Goal: Information Seeking & Learning: Learn about a topic

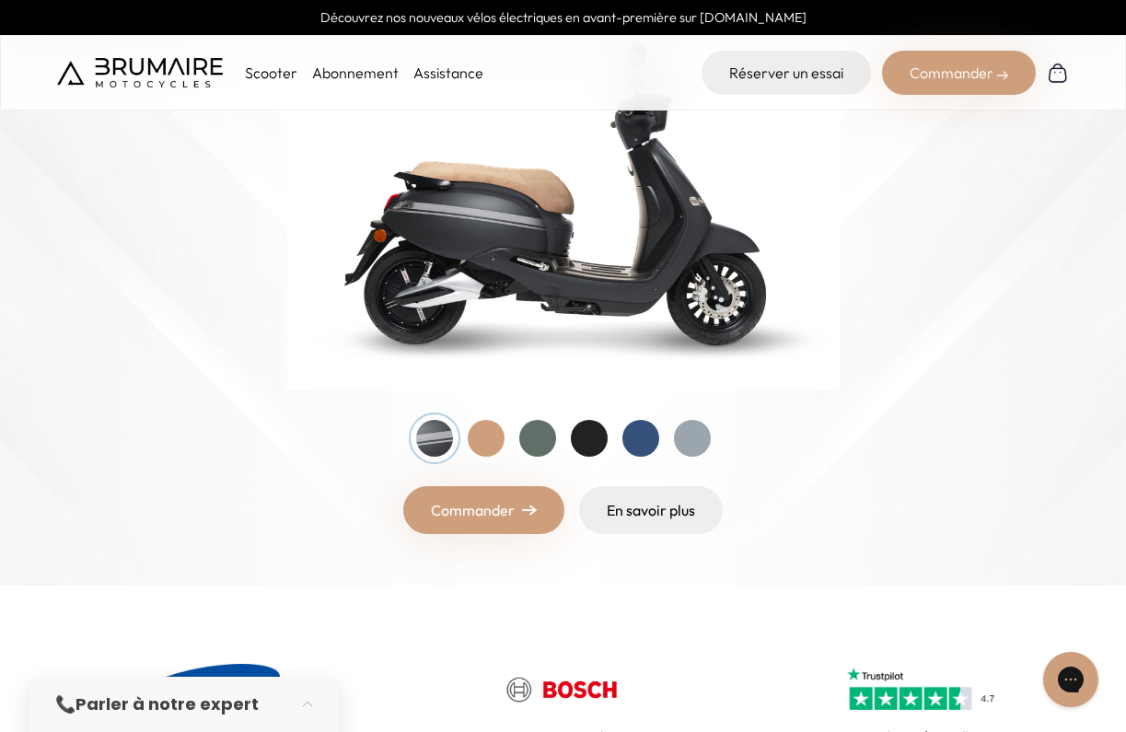
scroll to position [304, 0]
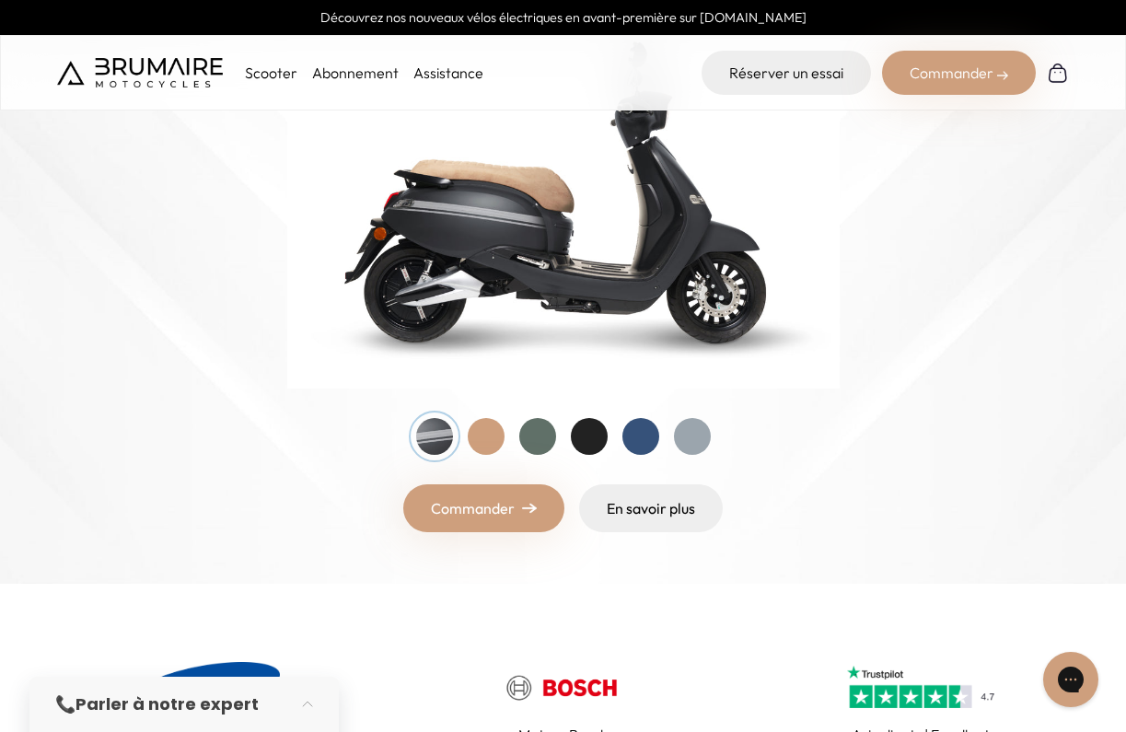
click at [636, 440] on div at bounding box center [640, 436] width 37 height 37
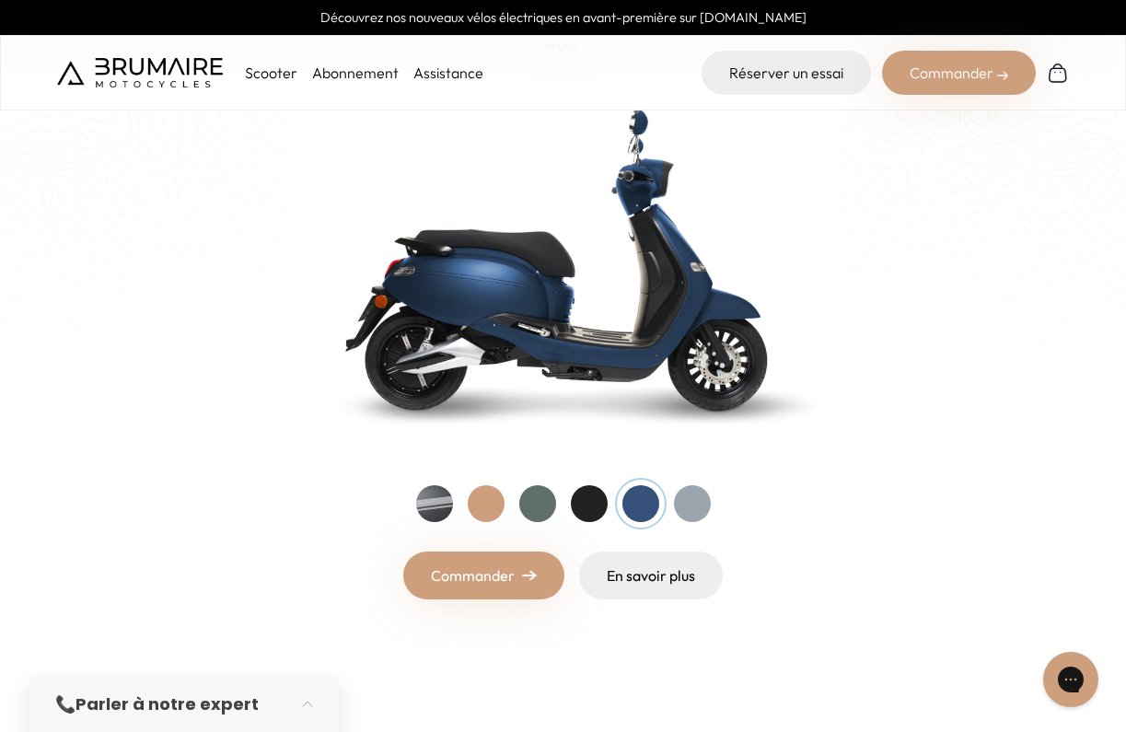
scroll to position [234, 0]
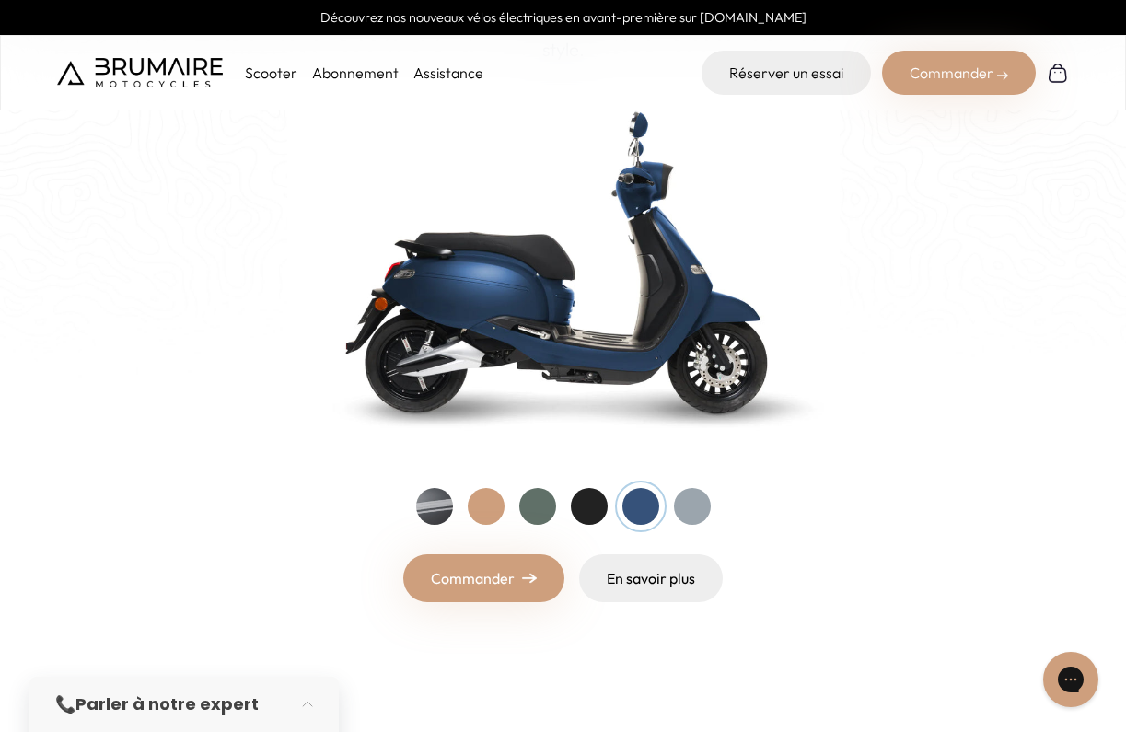
click at [534, 503] on div at bounding box center [537, 506] width 37 height 37
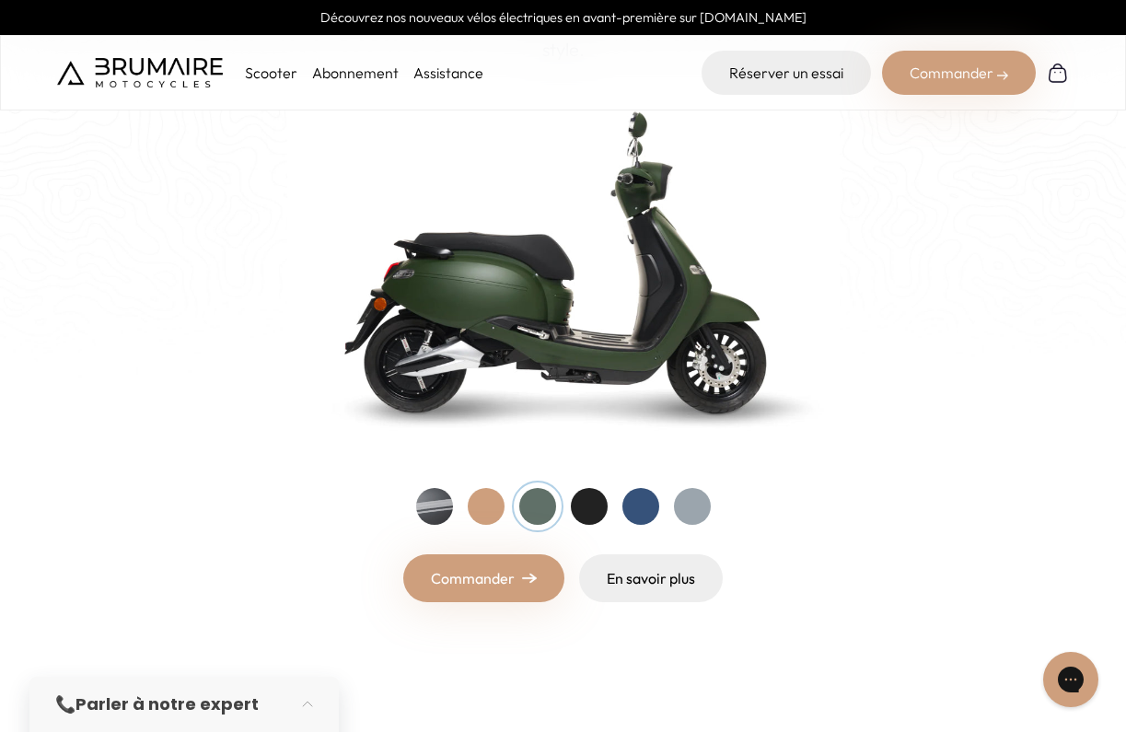
click at [698, 499] on div at bounding box center [692, 506] width 37 height 37
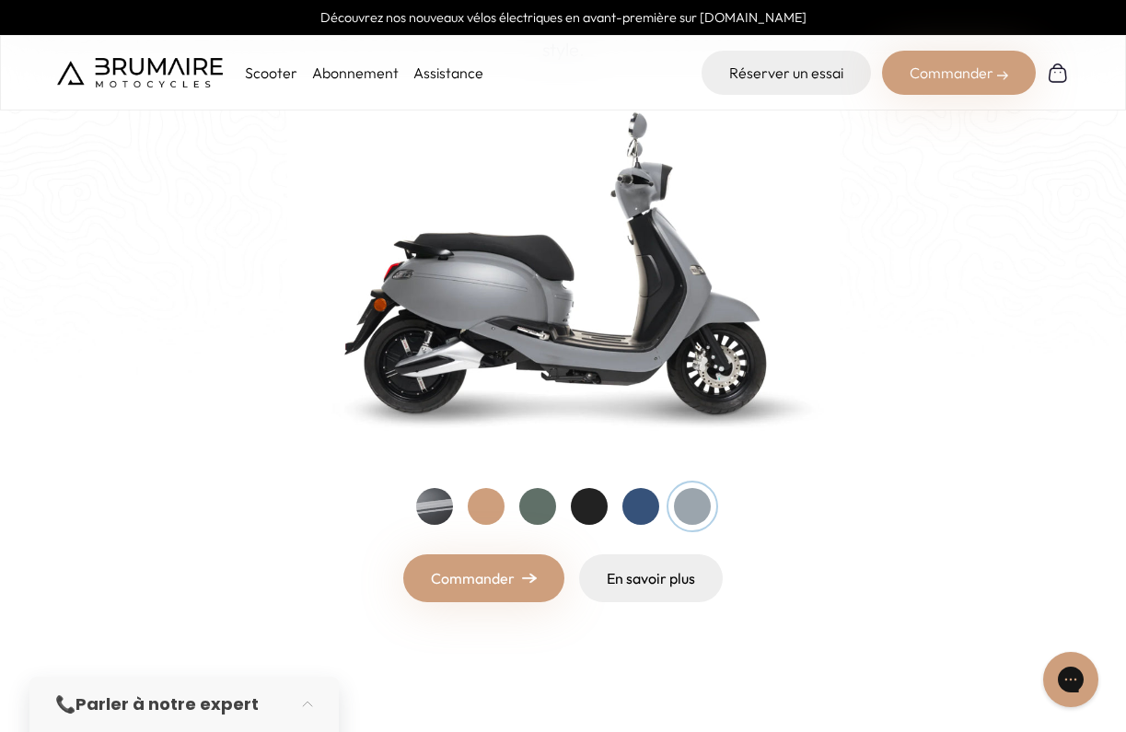
click at [641, 510] on div at bounding box center [640, 506] width 37 height 37
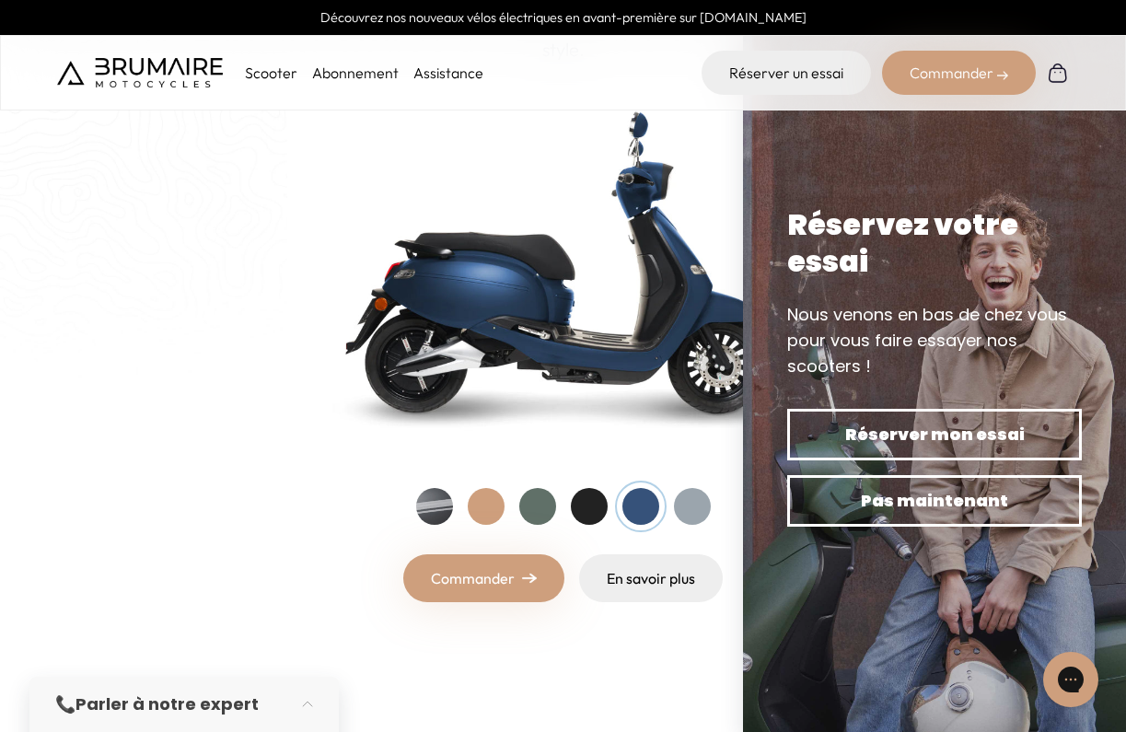
click at [583, 508] on div at bounding box center [589, 506] width 37 height 37
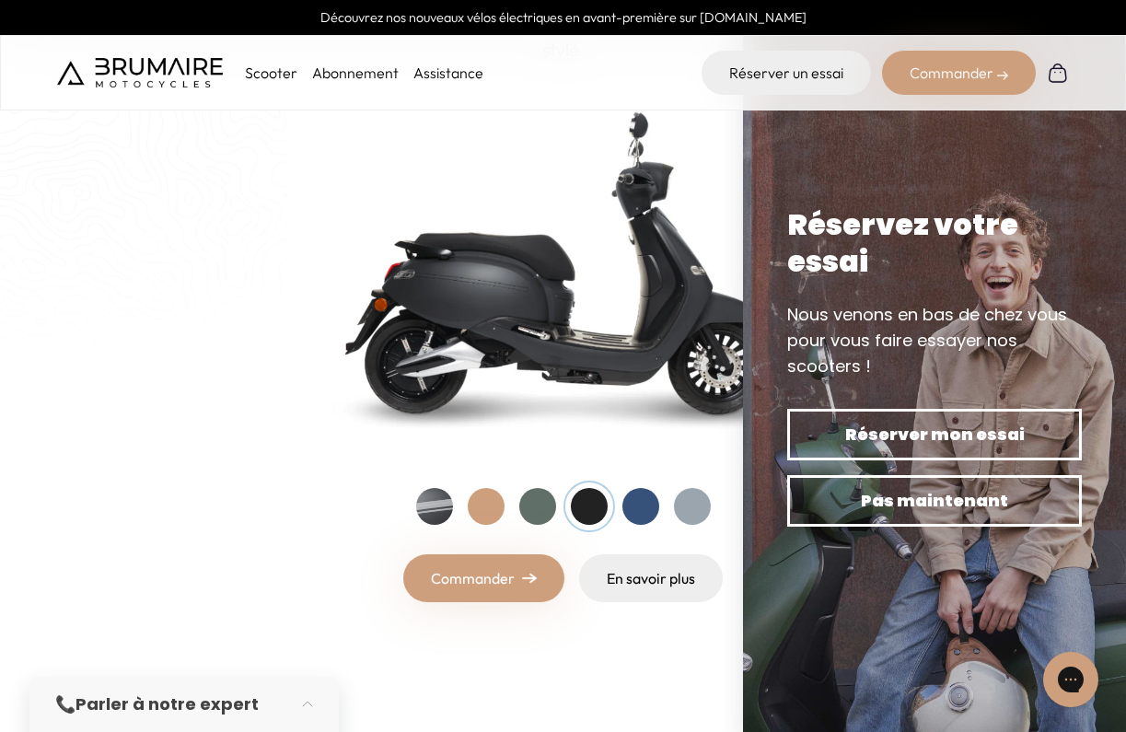
click at [533, 510] on div at bounding box center [537, 506] width 37 height 37
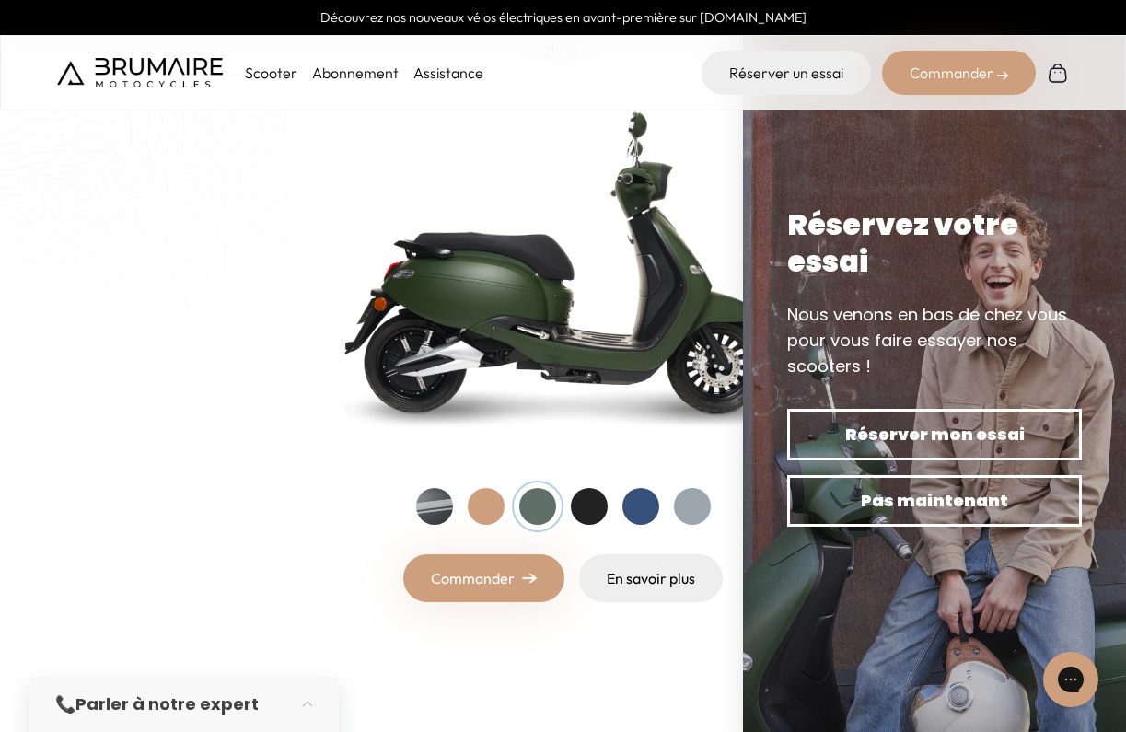
click at [485, 503] on div at bounding box center [486, 506] width 37 height 37
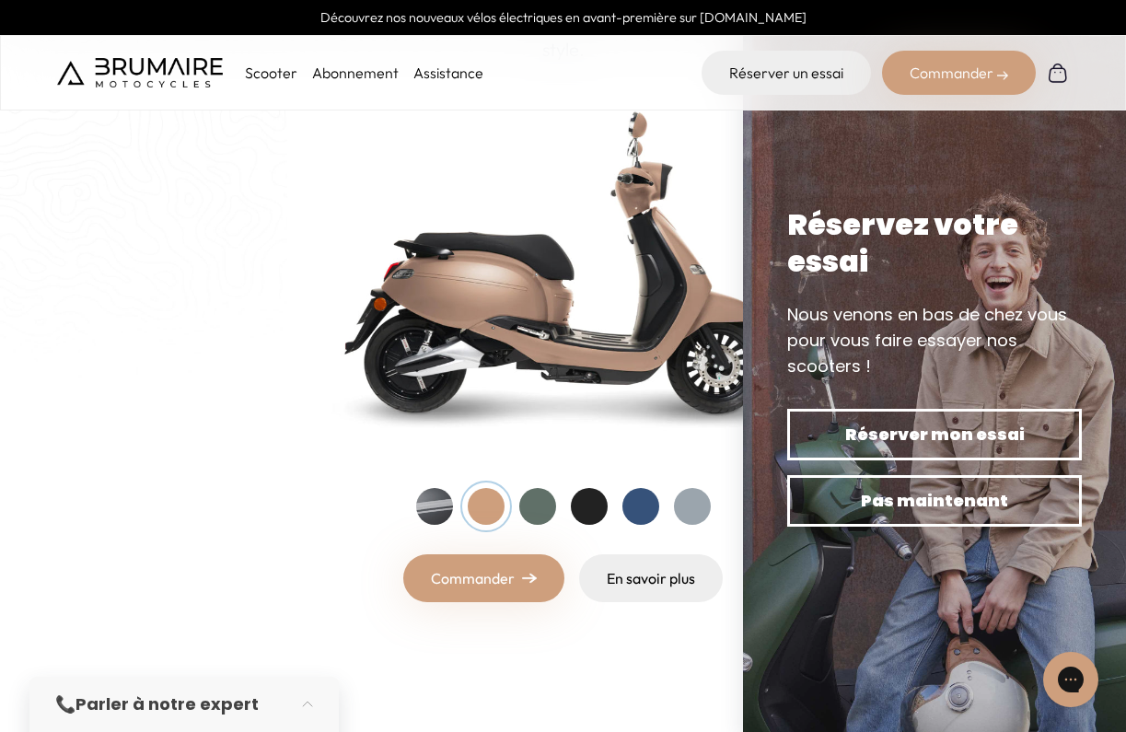
click at [432, 510] on div at bounding box center [434, 506] width 37 height 37
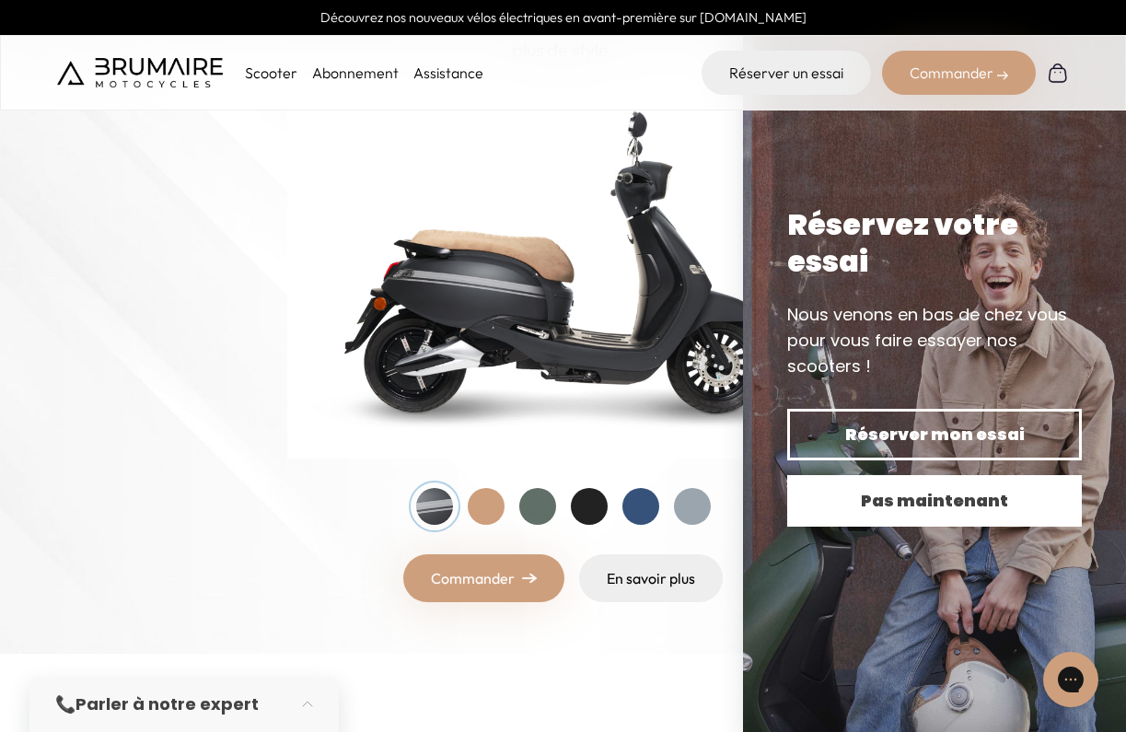
click at [937, 498] on span "Pas maintenant" at bounding box center [934, 501] width 230 height 26
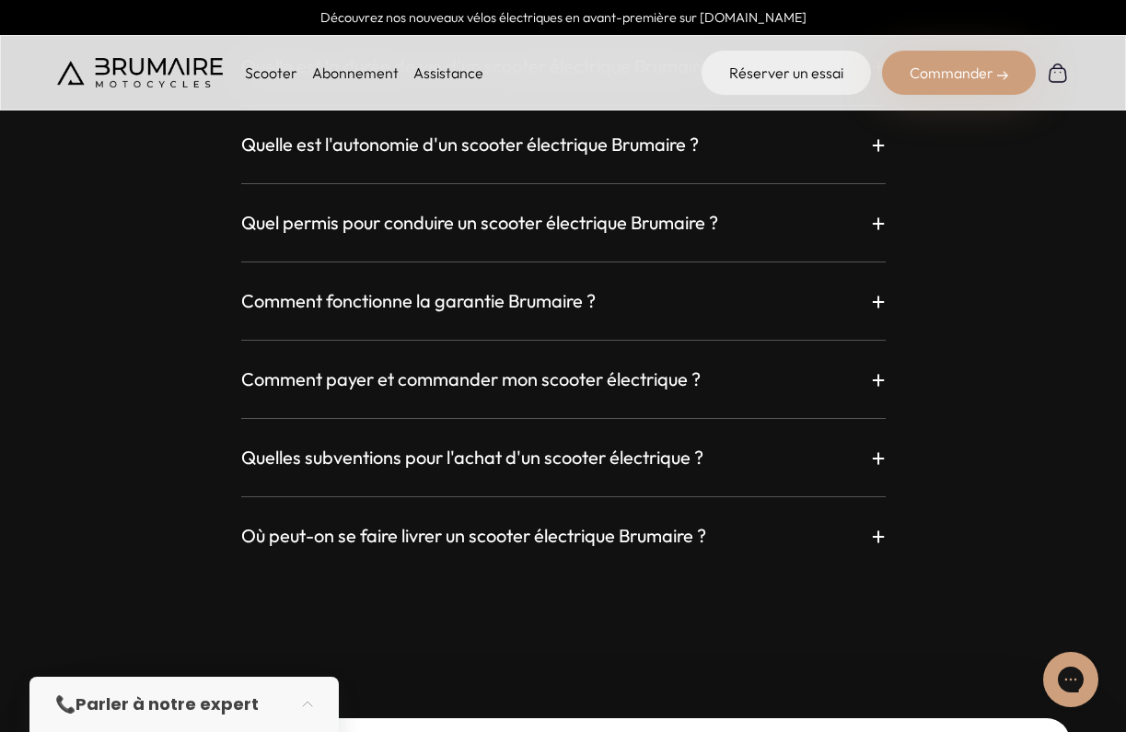
scroll to position [5173, 0]
click at [877, 137] on p "+" at bounding box center [878, 144] width 15 height 33
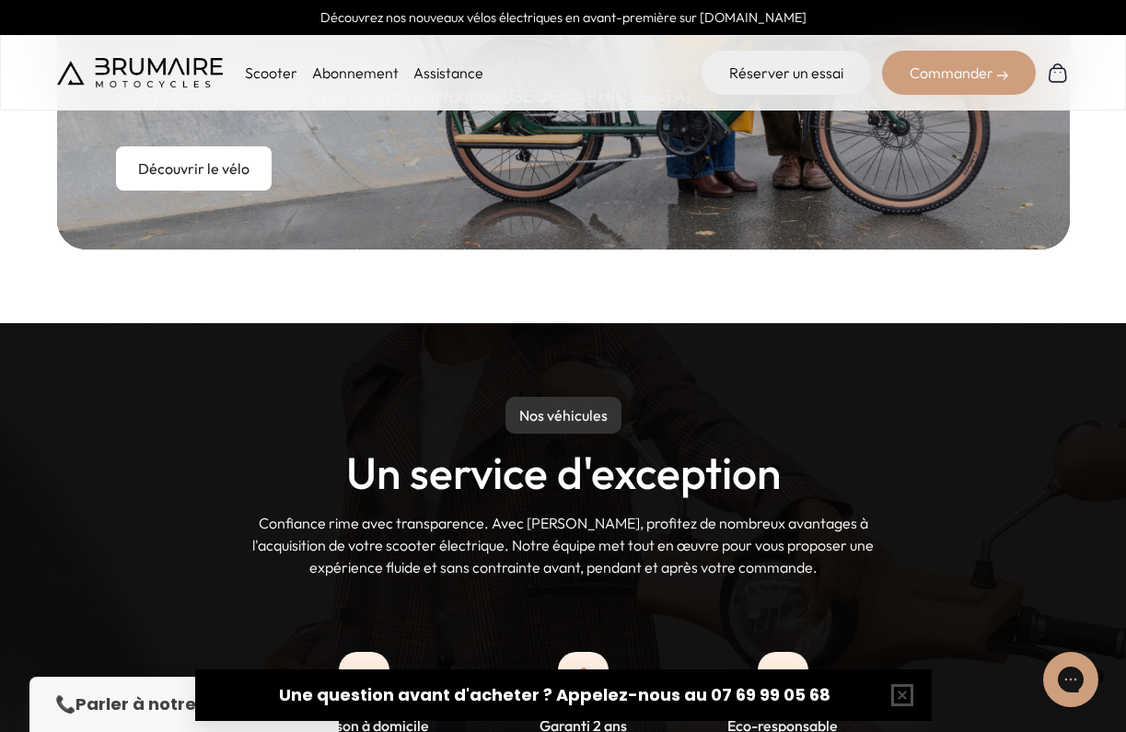
scroll to position [1295, 0]
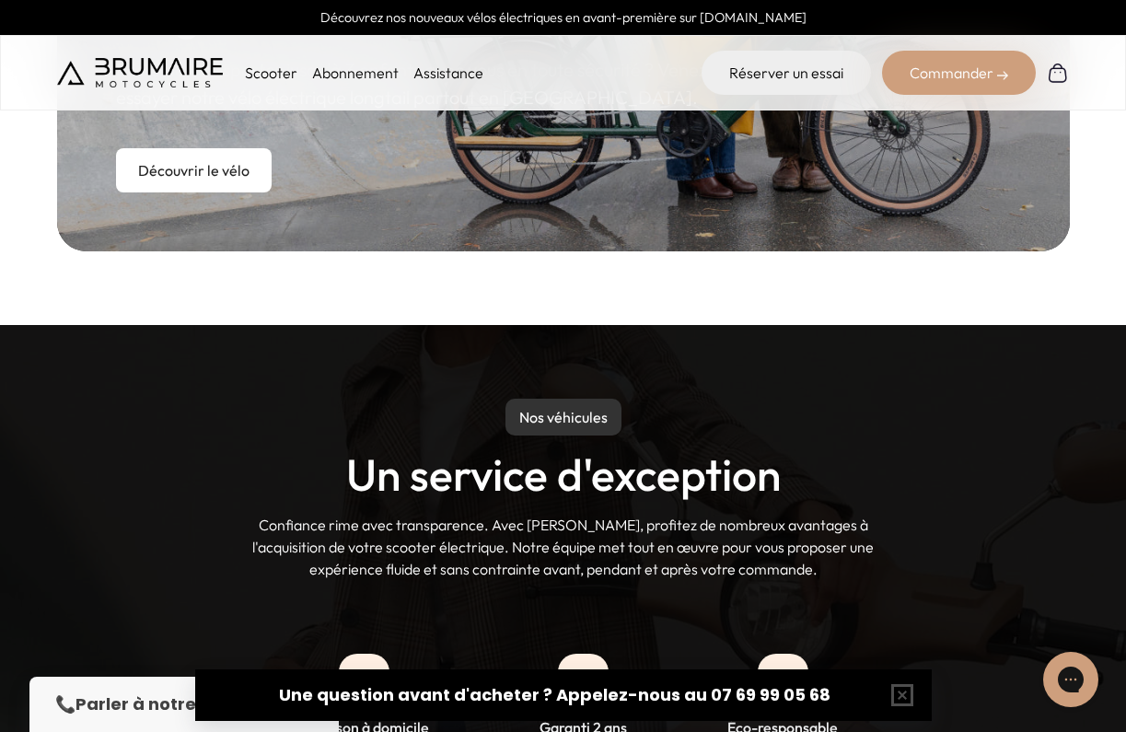
click at [273, 71] on p "Scooter" at bounding box center [271, 73] width 52 height 22
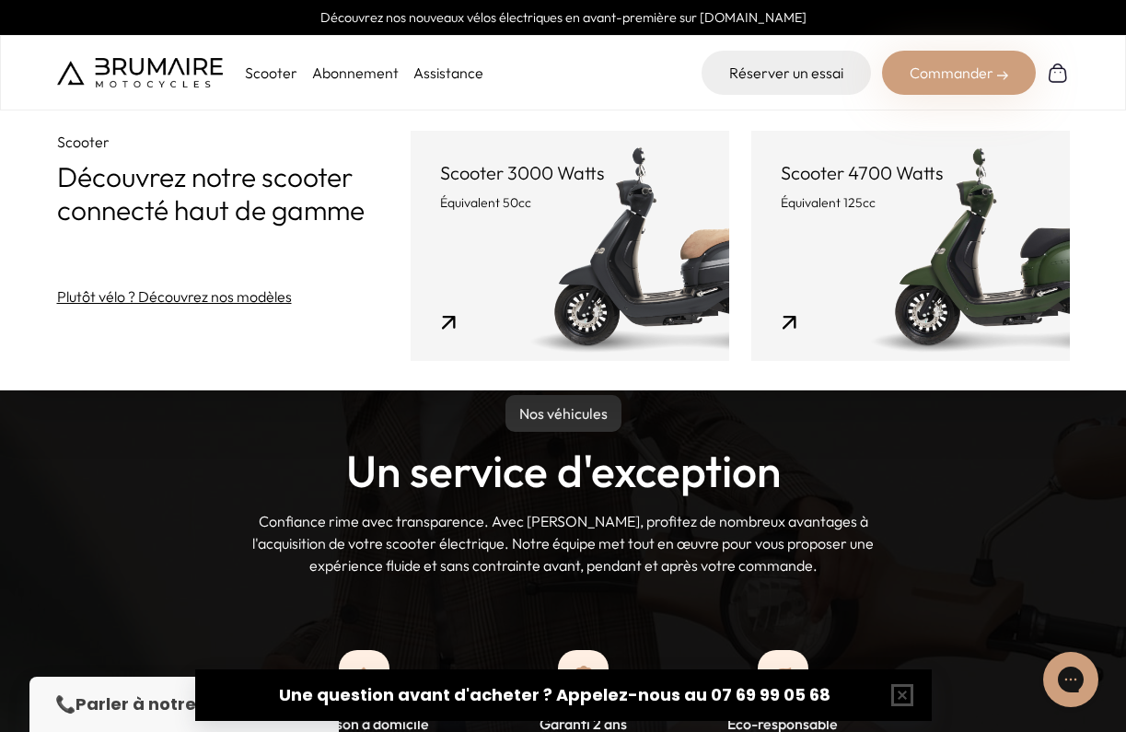
scroll to position [1301, 0]
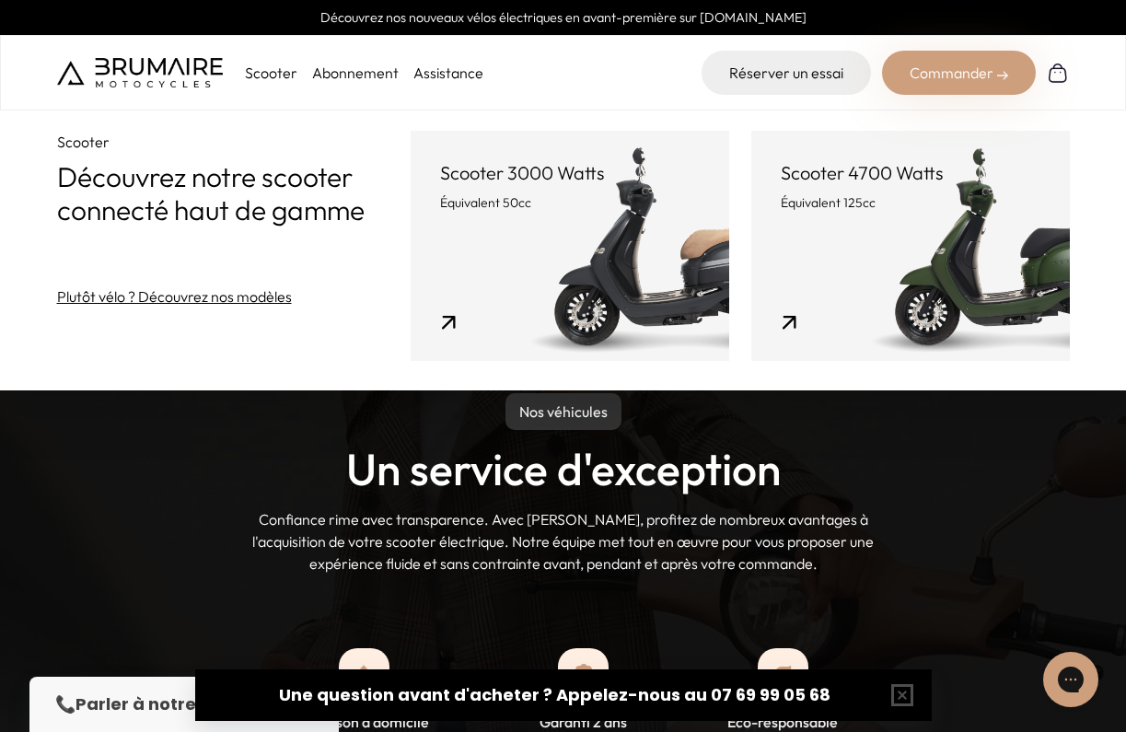
click at [904, 251] on link "Scooter 4700 Watts Équivalent 125cc" at bounding box center [910, 246] width 319 height 230
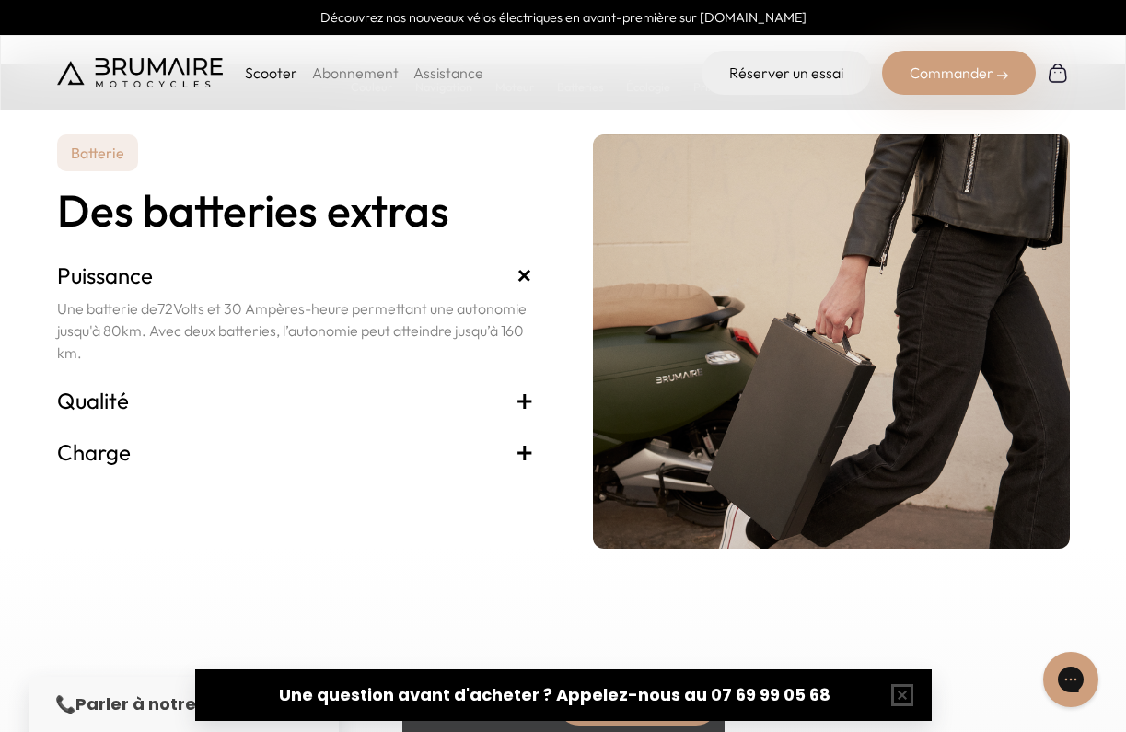
scroll to position [4011, 0]
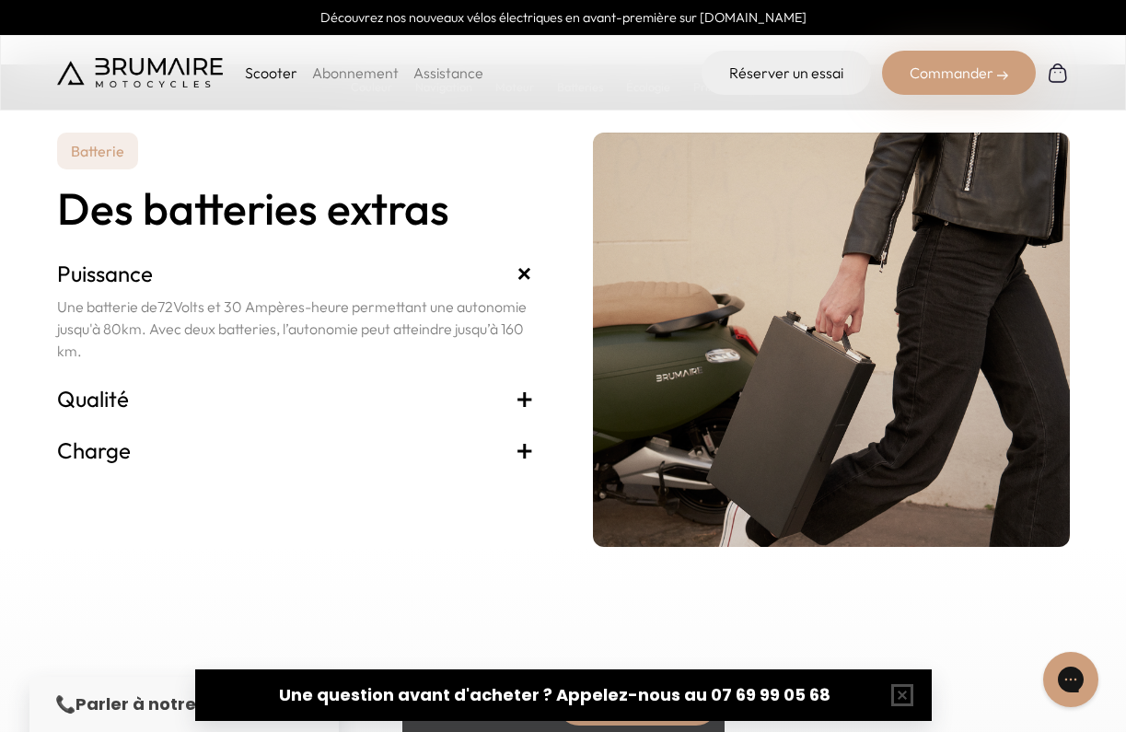
click at [525, 444] on span "+" at bounding box center [525, 449] width 18 height 29
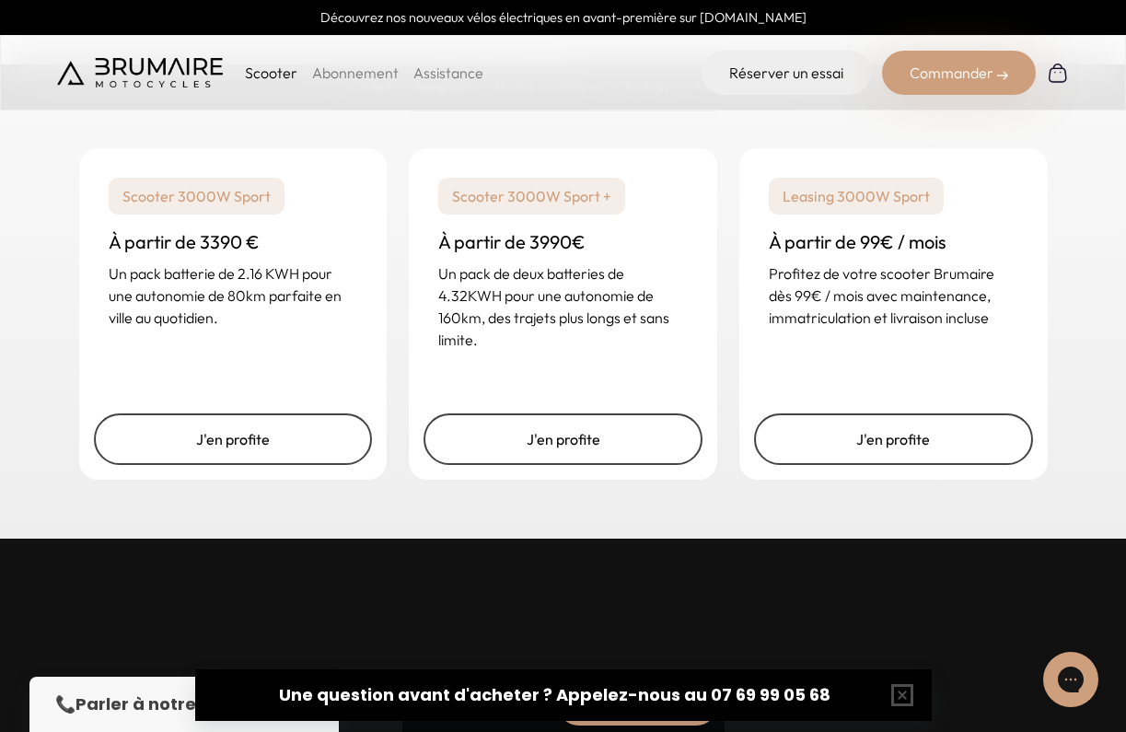
scroll to position [4694, 0]
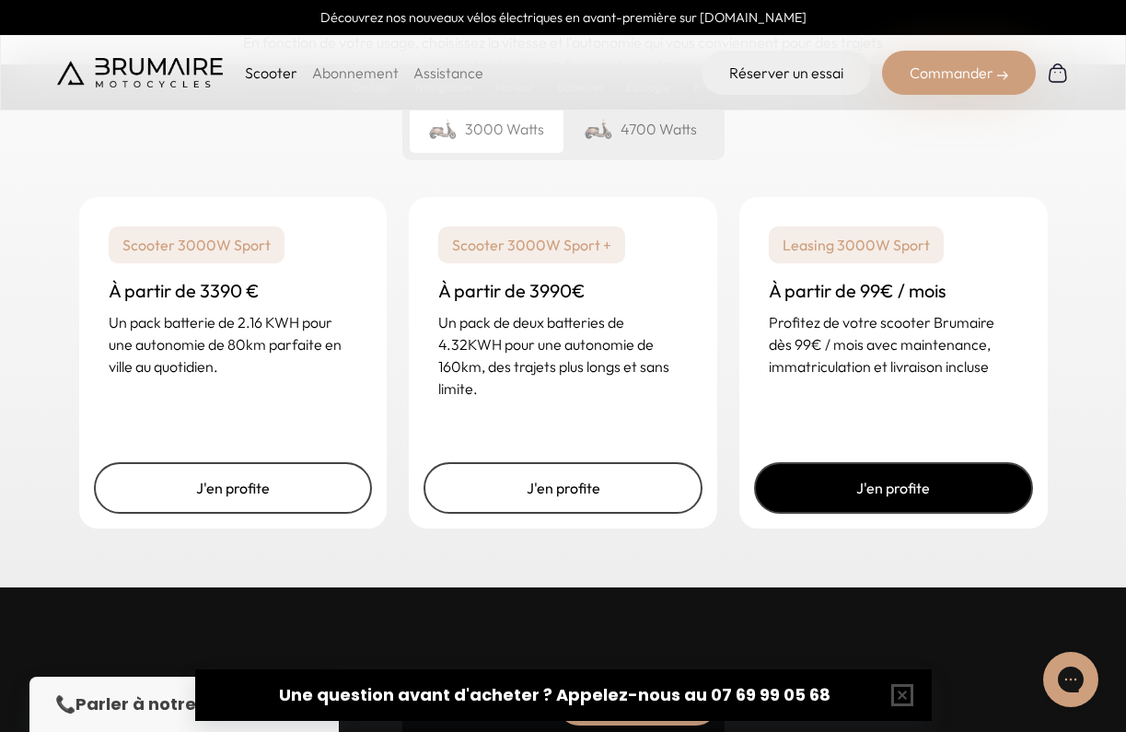
click at [874, 491] on link "J'en profite" at bounding box center [893, 488] width 279 height 52
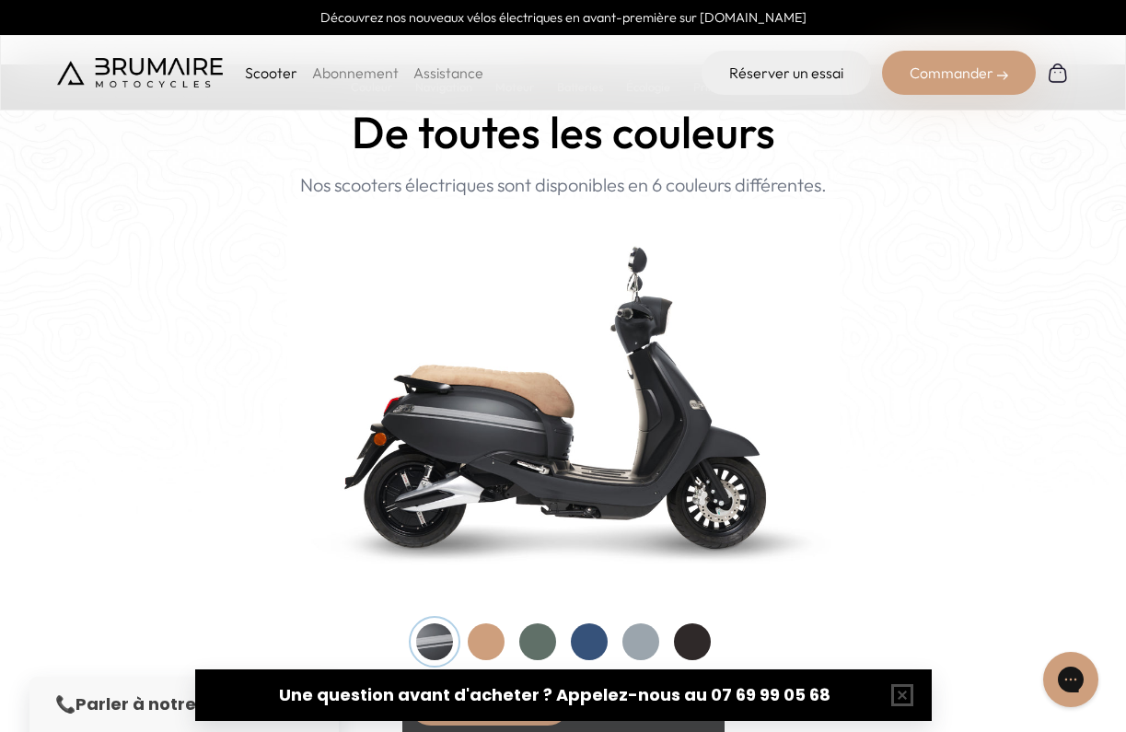
scroll to position [1791, 0]
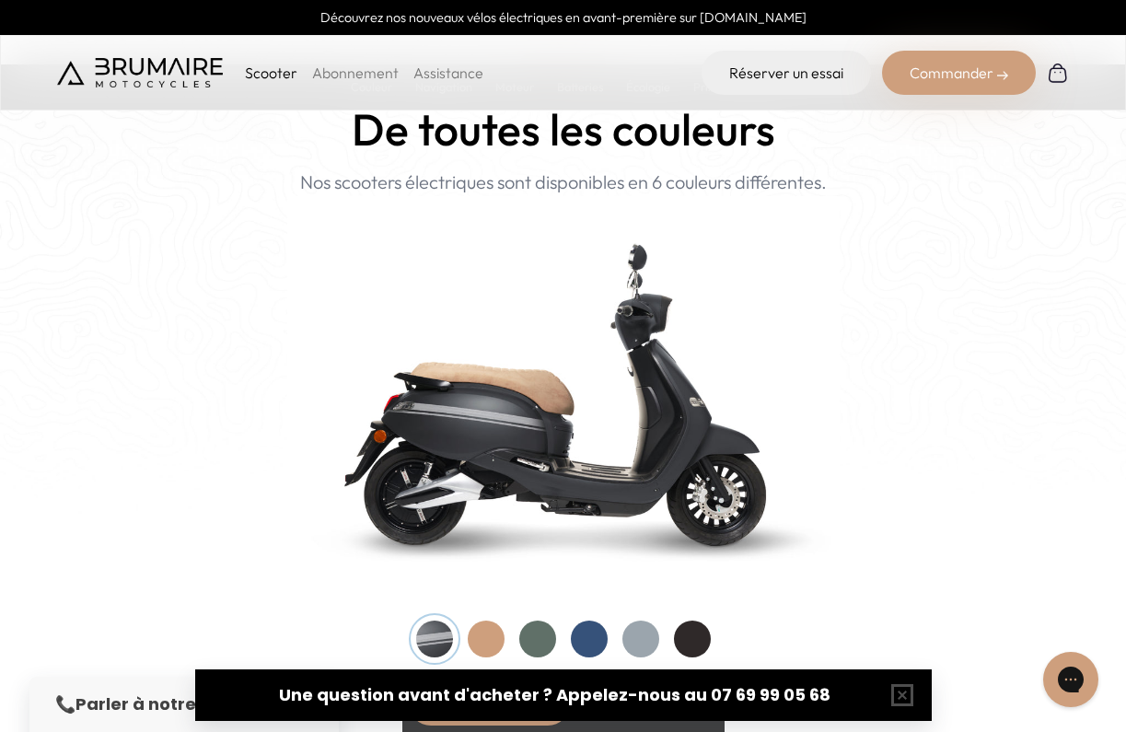
click at [584, 474] on img at bounding box center [563, 393] width 552 height 395
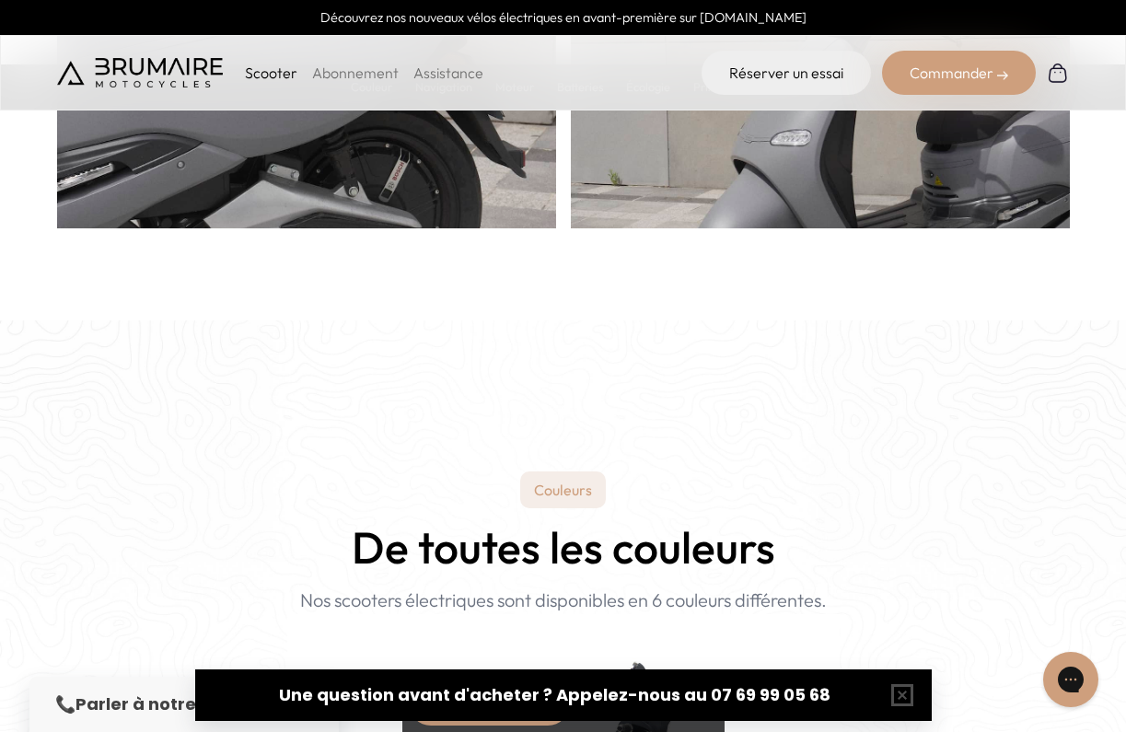
scroll to position [1460, 0]
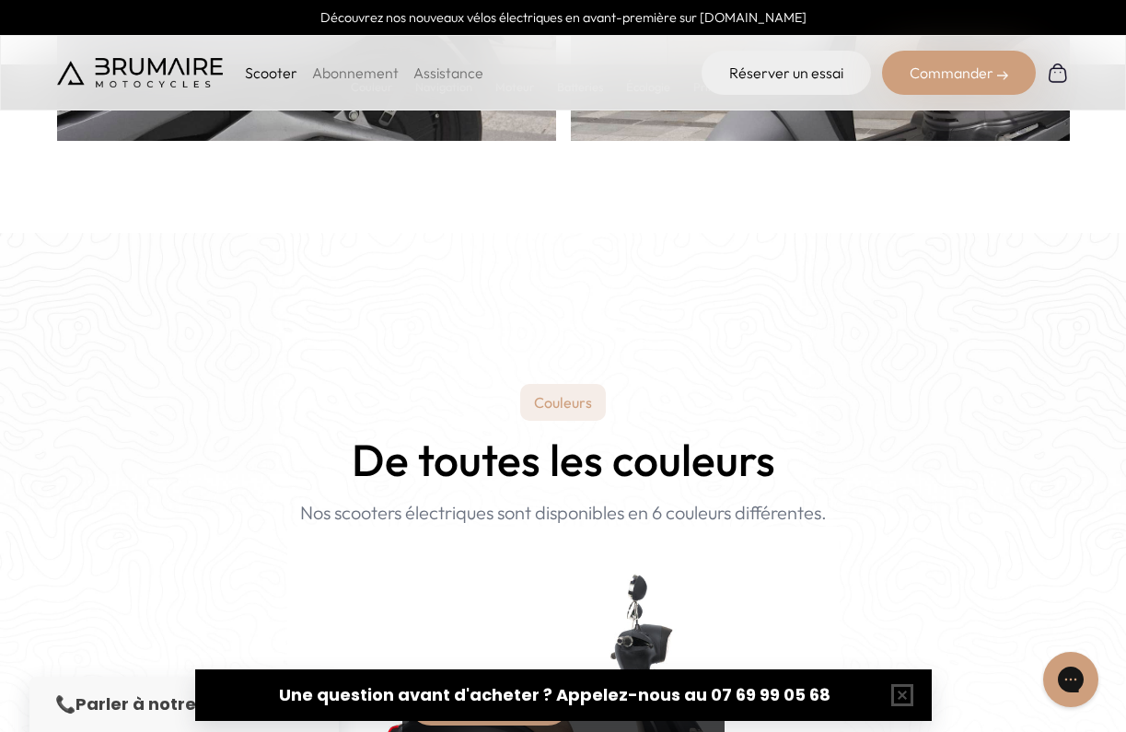
click at [554, 406] on p "Couleurs" at bounding box center [563, 402] width 86 height 37
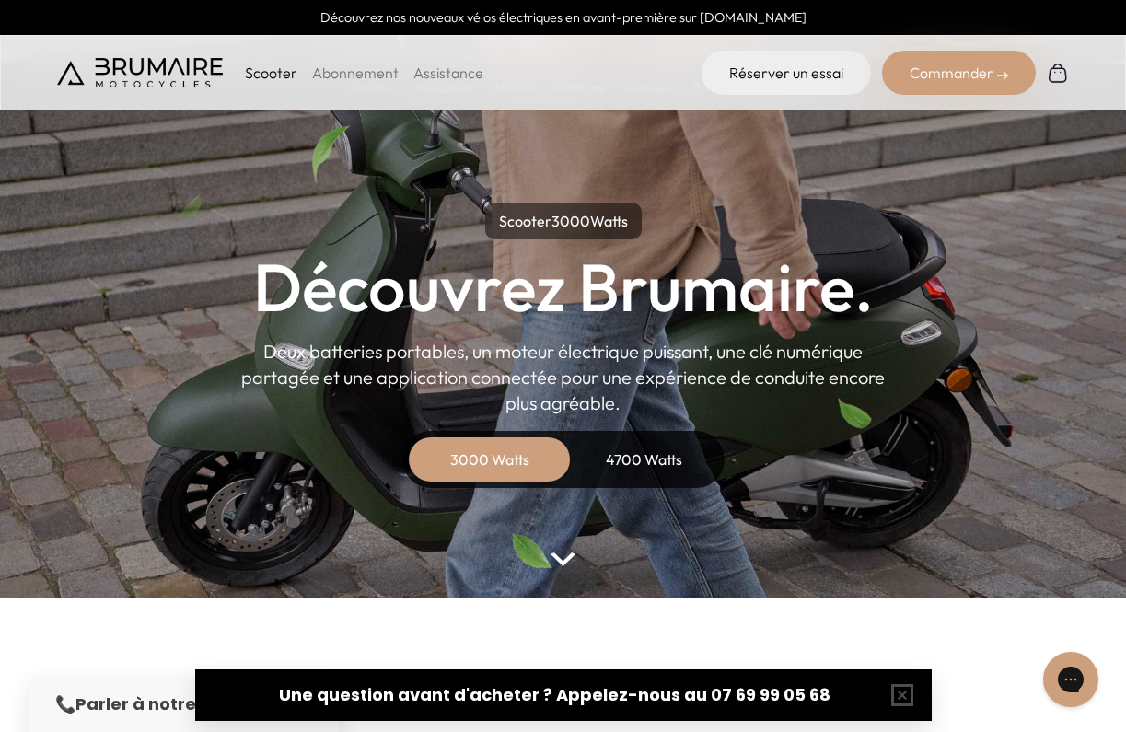
scroll to position [0, 0]
click at [644, 458] on div "4700 Watts" at bounding box center [644, 459] width 147 height 44
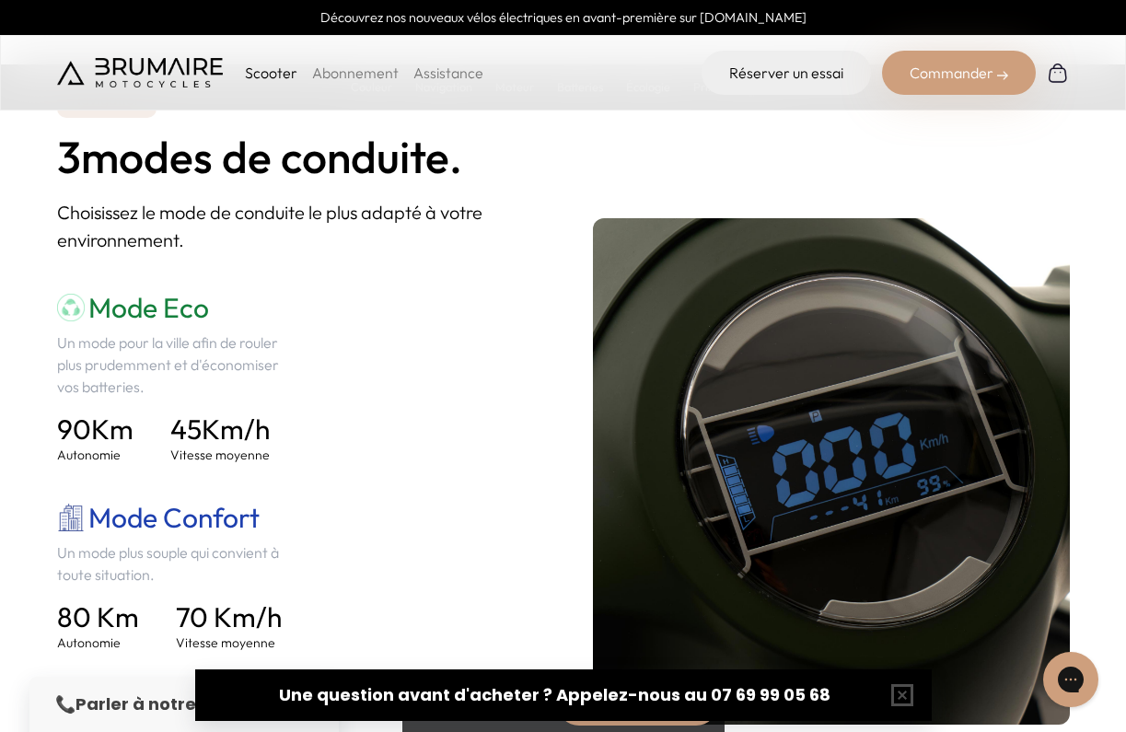
scroll to position [2321, 0]
